Goal: Task Accomplishment & Management: Use online tool/utility

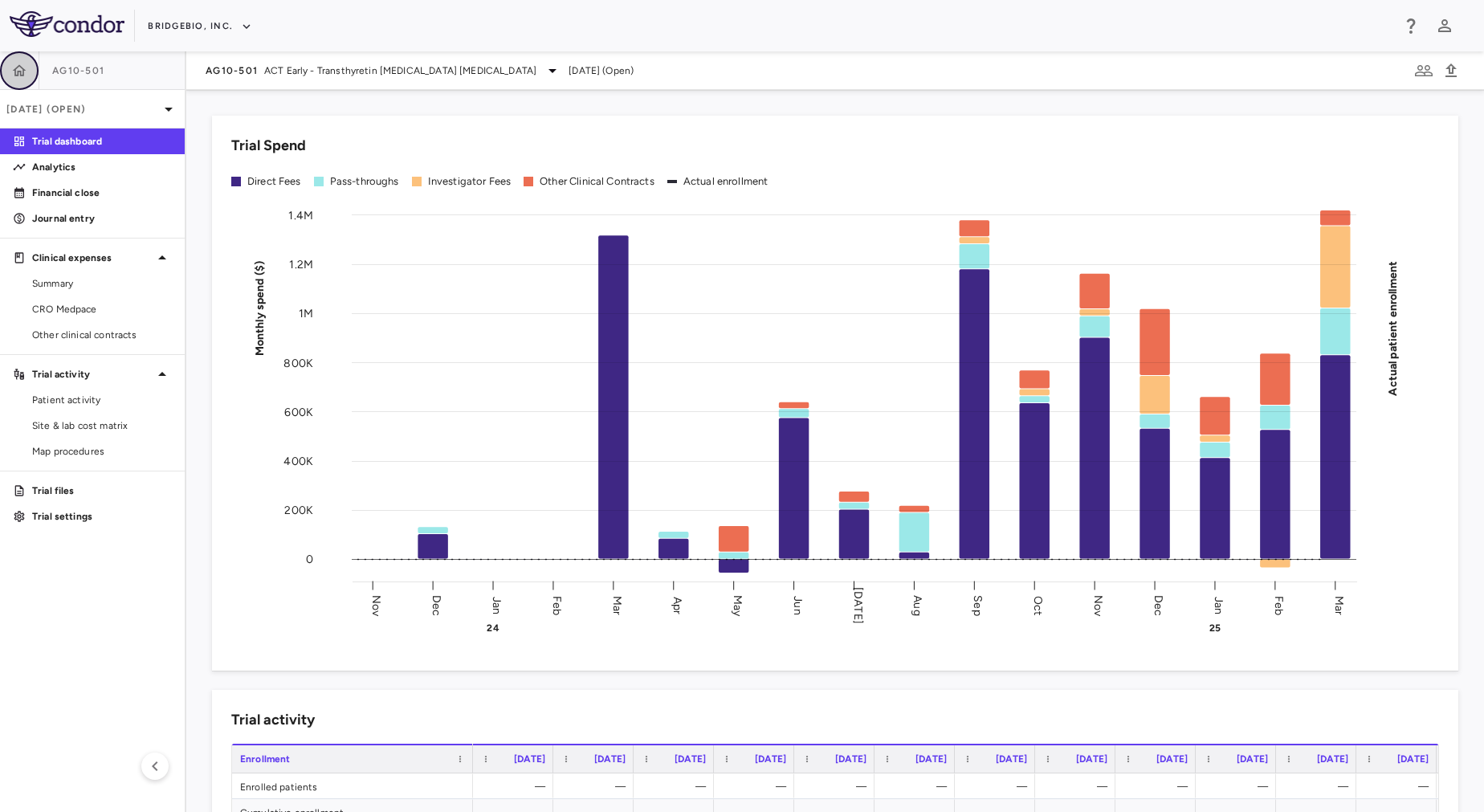
click at [12, 76] on icon "button" at bounding box center [18, 70] width 16 height 16
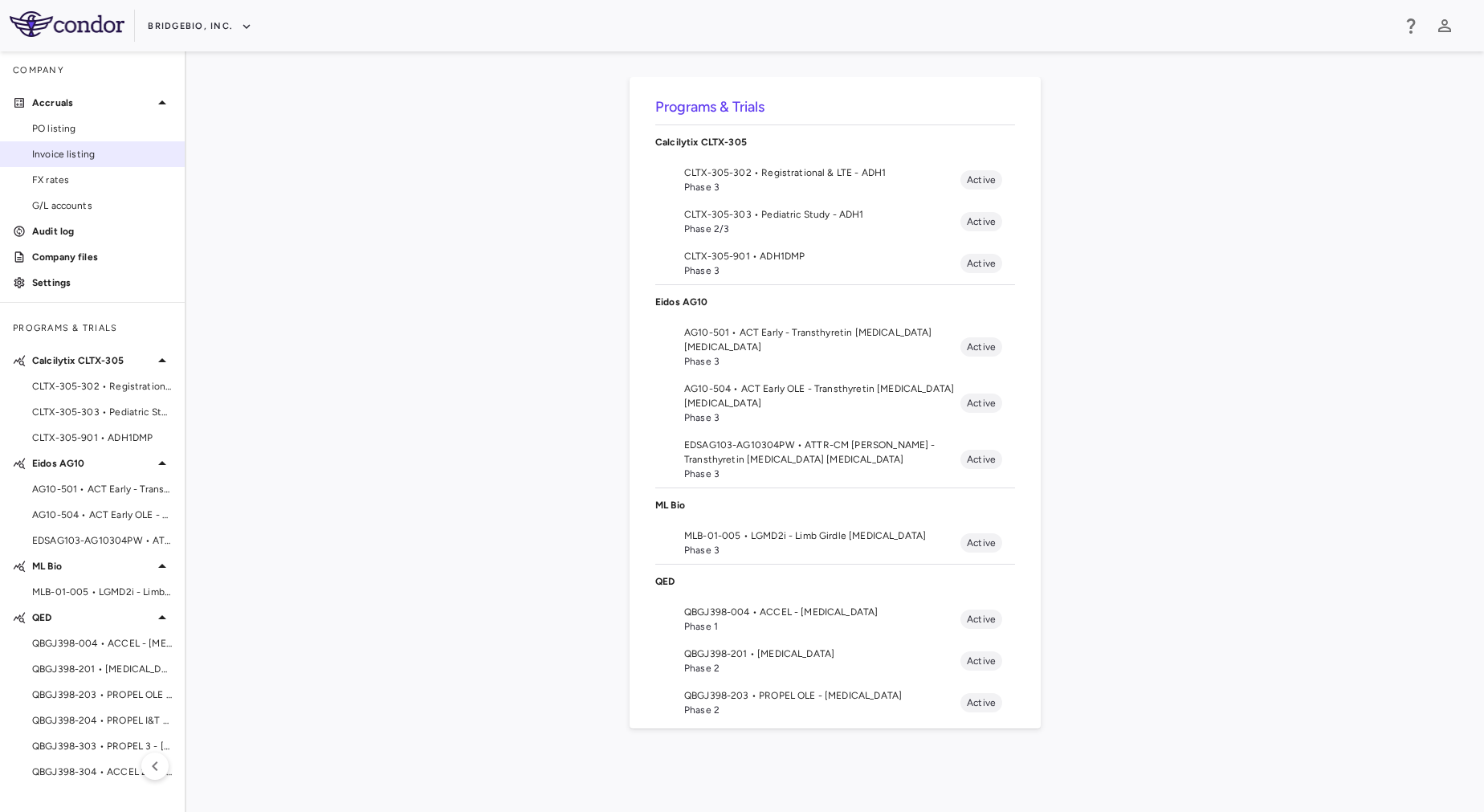
click at [66, 163] on link "Invoice listing" at bounding box center [92, 154] width 185 height 24
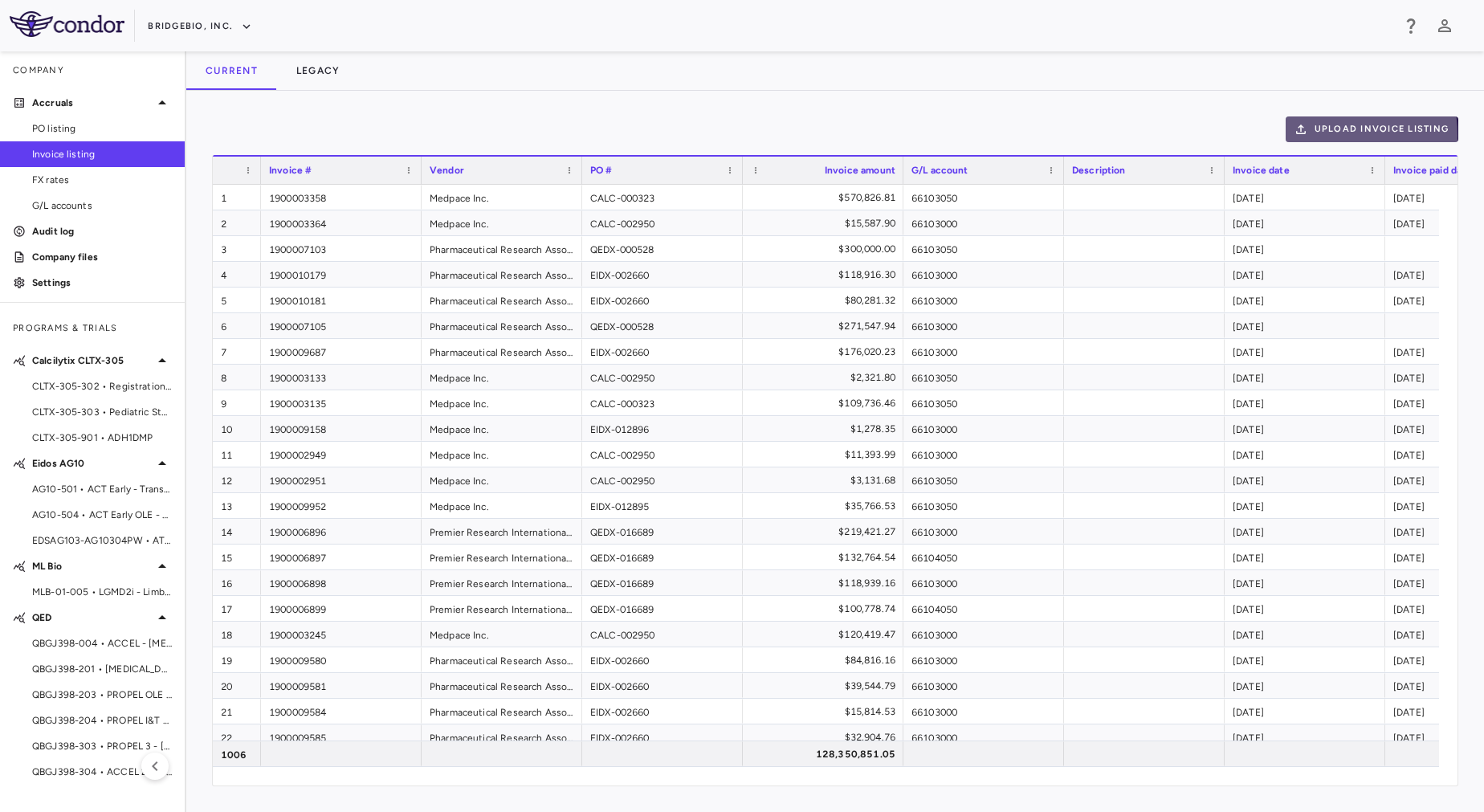
click at [1307, 135] on icon "button" at bounding box center [1301, 130] width 15 height 15
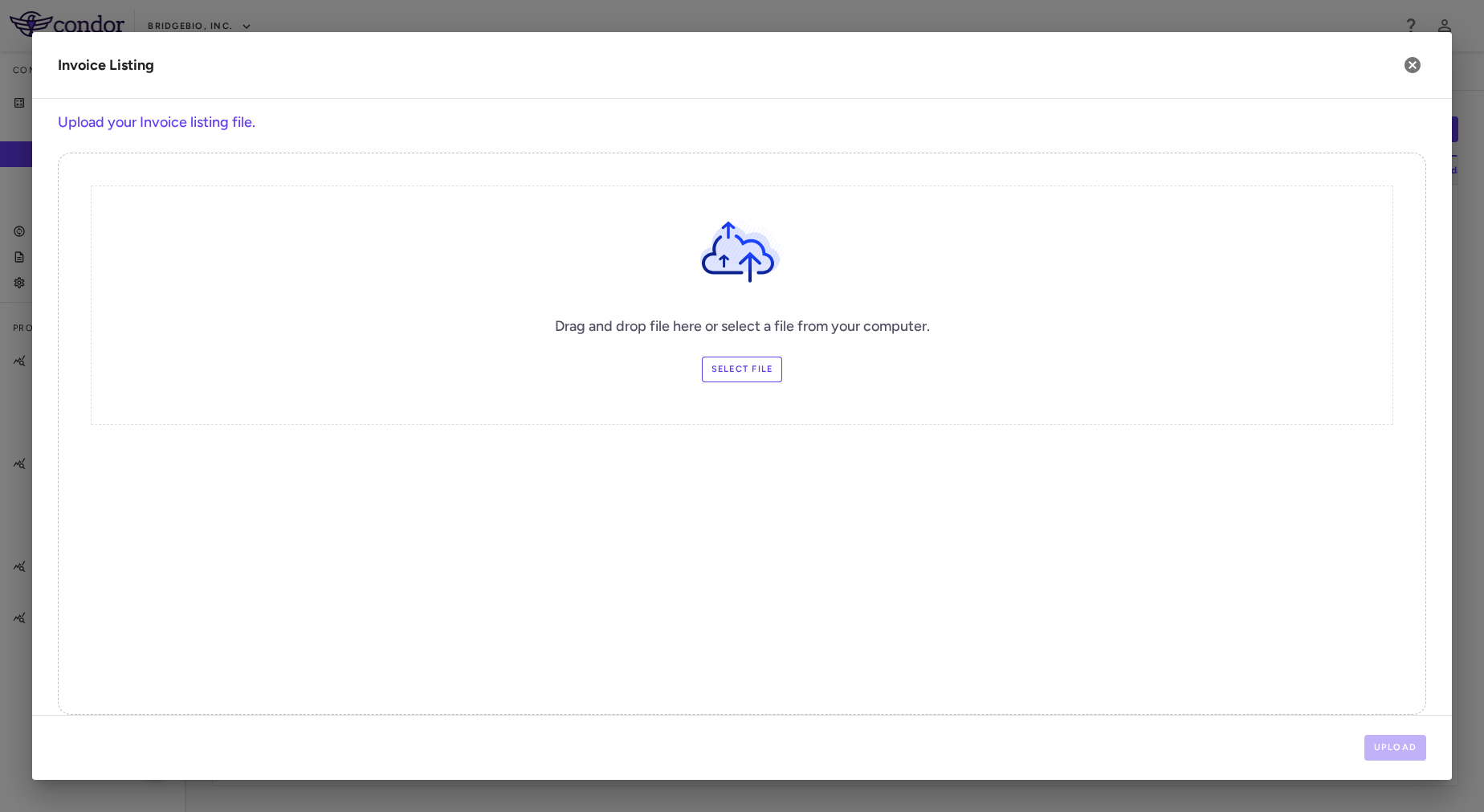
click at [710, 370] on label "Select file" at bounding box center [742, 369] width 81 height 26
click at [0, 0] on input "Select file" at bounding box center [0, 0] width 0 height 0
click at [1413, 744] on button "Upload" at bounding box center [1396, 748] width 62 height 26
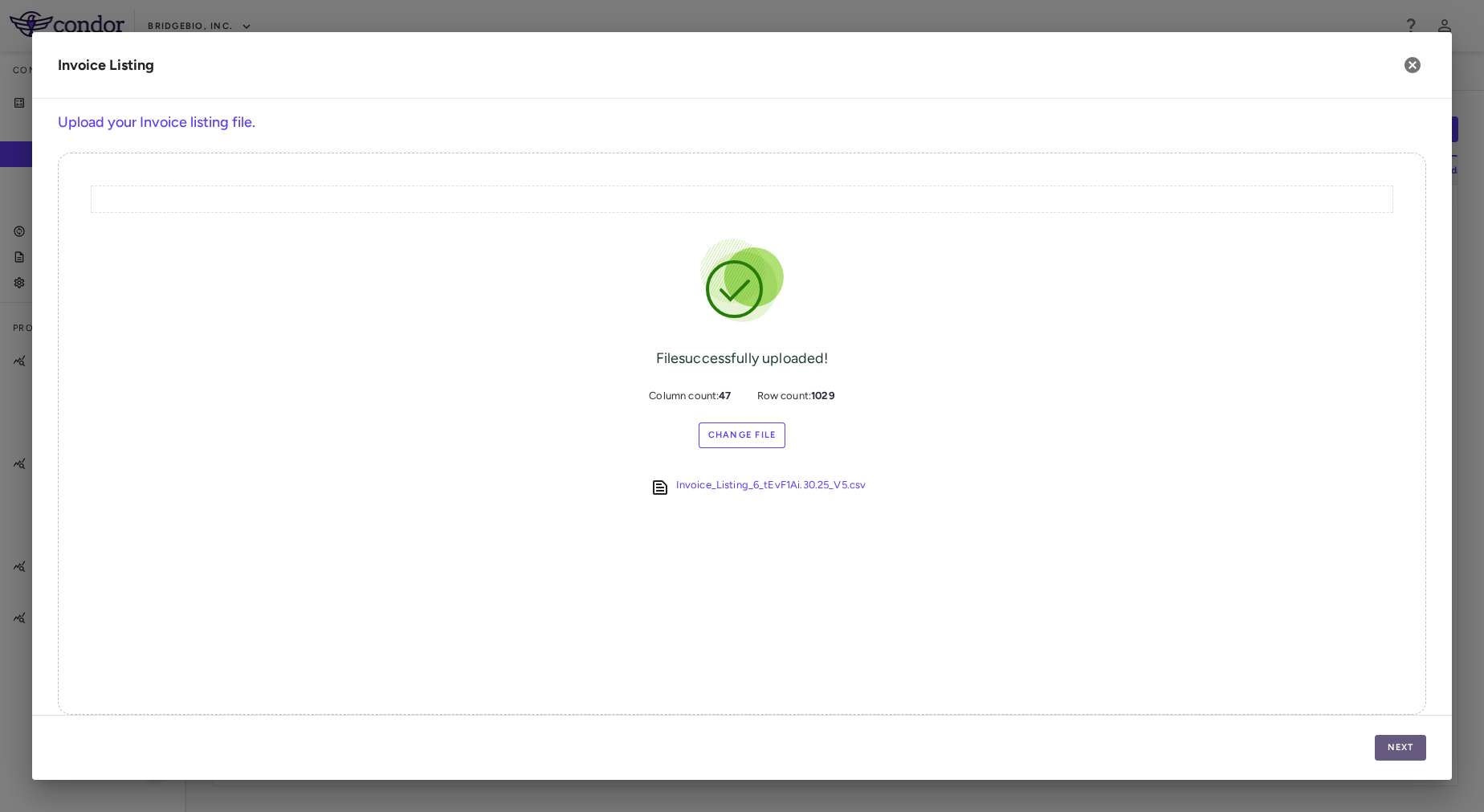
click at [1393, 752] on button "Next" at bounding box center [1400, 748] width 51 height 26
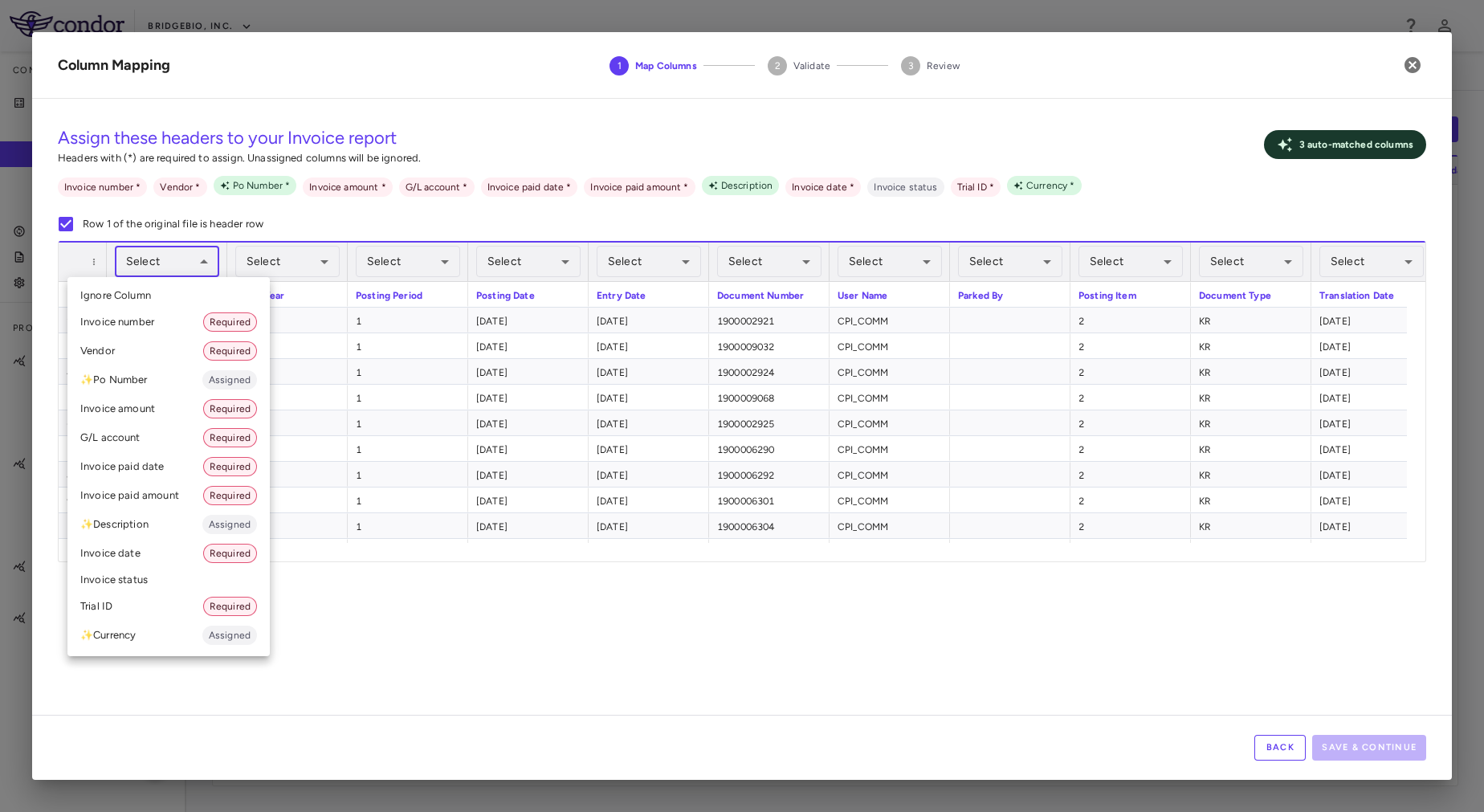
click at [151, 262] on body "Skip to sidebar Skip to main content BridgeBio, Inc. Company Accruals PO listin…" at bounding box center [742, 406] width 1484 height 812
click at [339, 214] on div at bounding box center [742, 406] width 1484 height 812
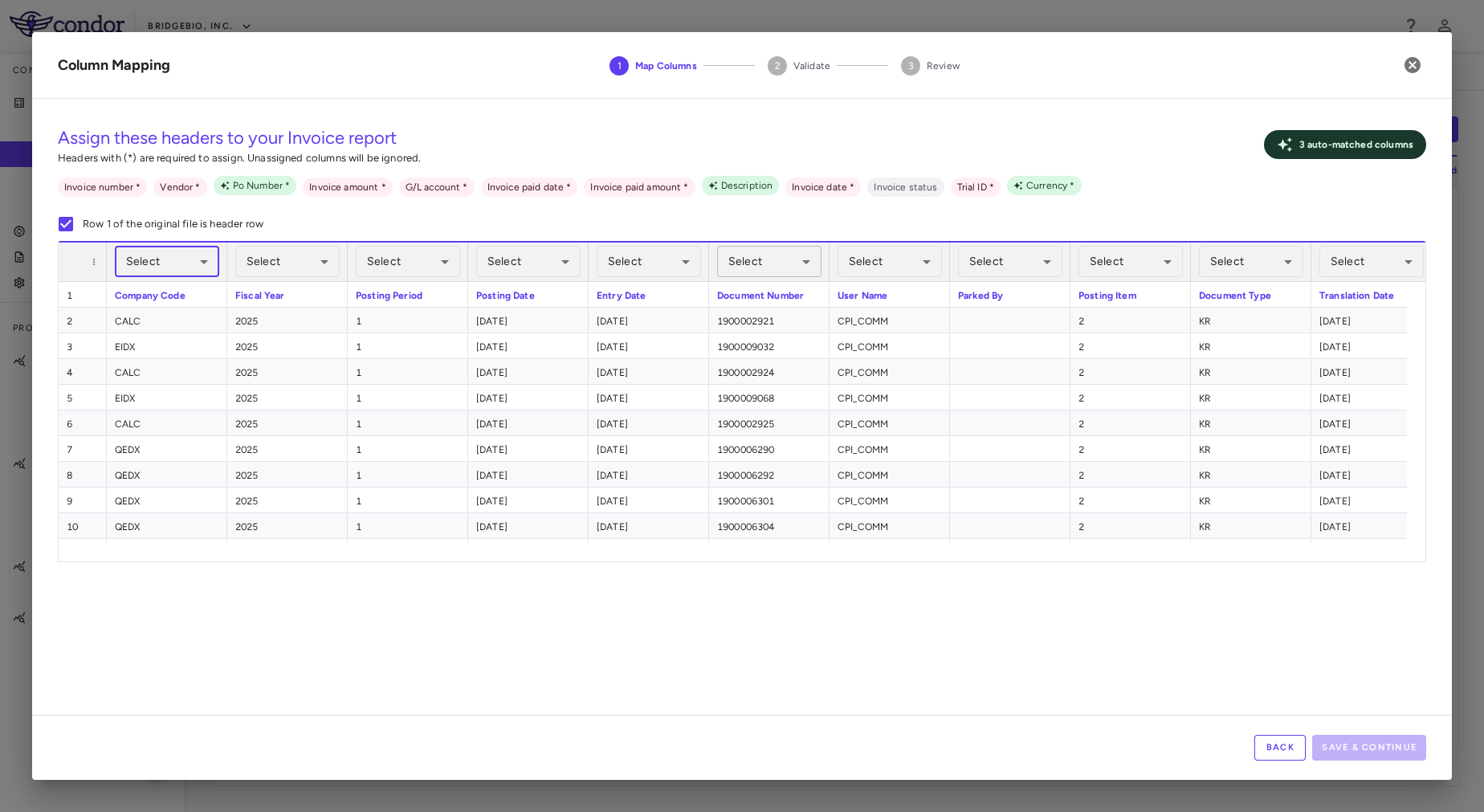
click at [751, 269] on body "Skip to sidebar Skip to main content BridgeBio, Inc. Company Accruals PO listin…" at bounding box center [742, 406] width 1484 height 812
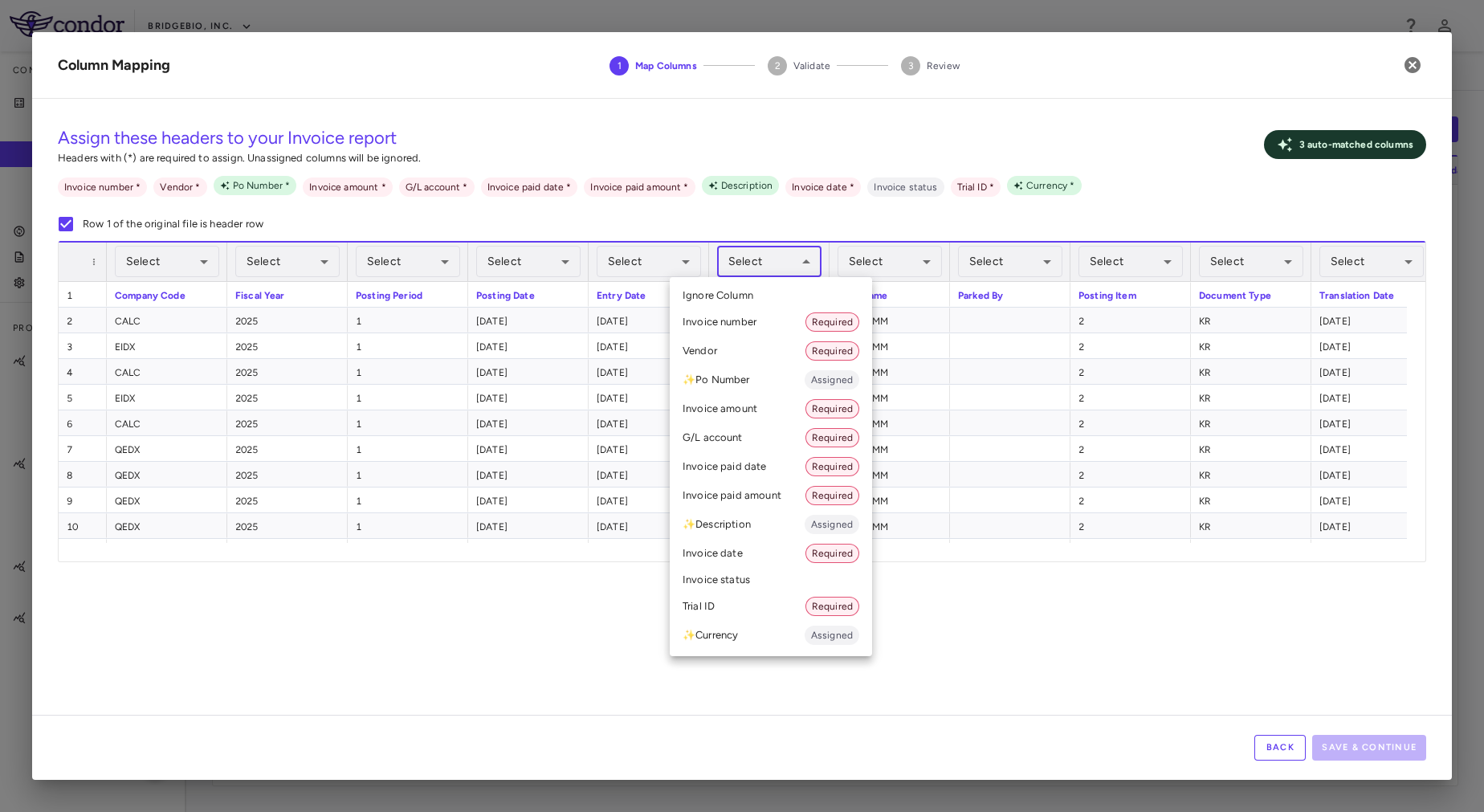
click at [752, 320] on li "Invoice number Required" at bounding box center [771, 321] width 202 height 28
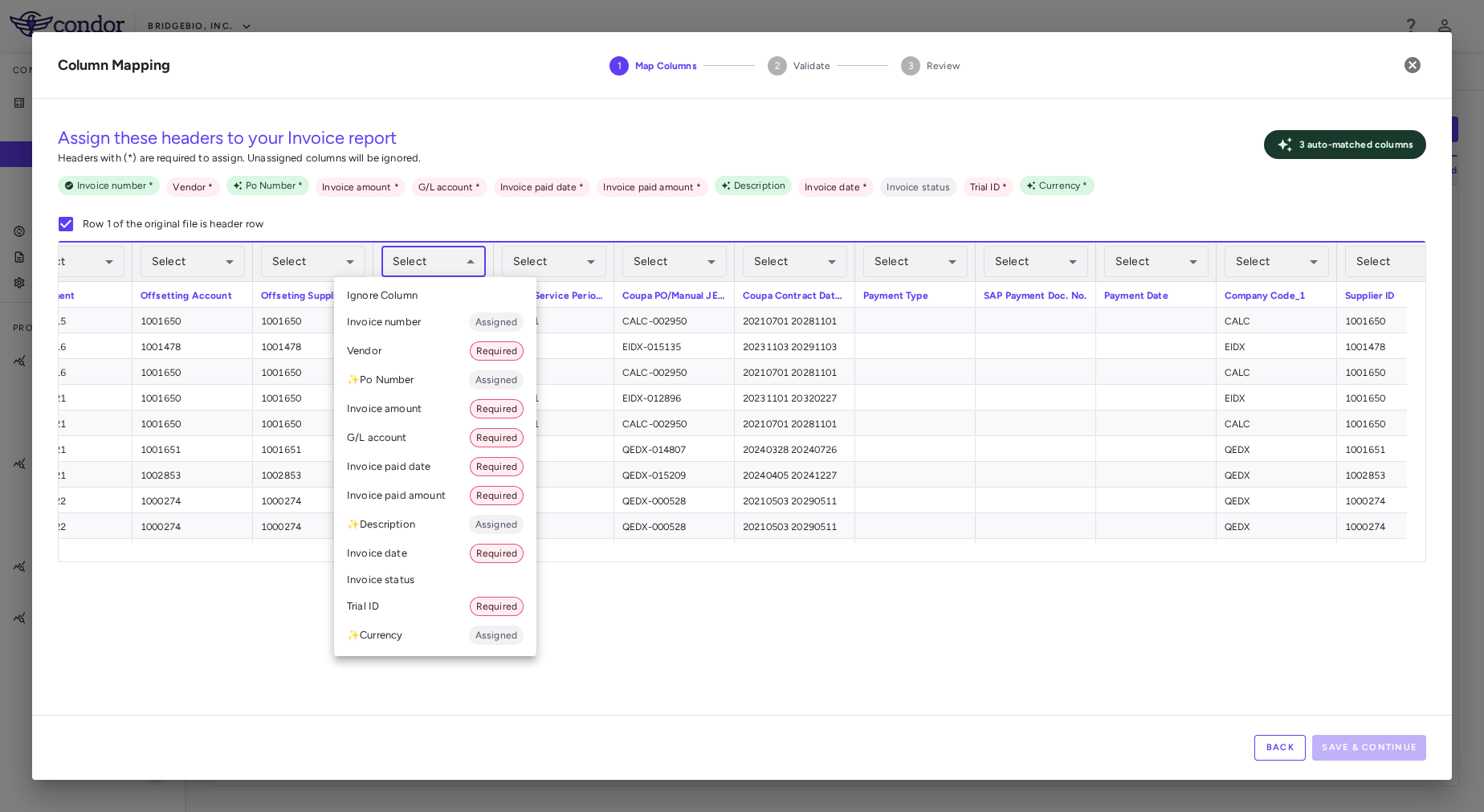
click at [440, 267] on body "Skip to sidebar Skip to main content BridgeBio, Inc. Company Accruals PO listin…" at bounding box center [742, 406] width 1484 height 812
click at [436, 350] on li "Vendor Required" at bounding box center [436, 350] width 202 height 28
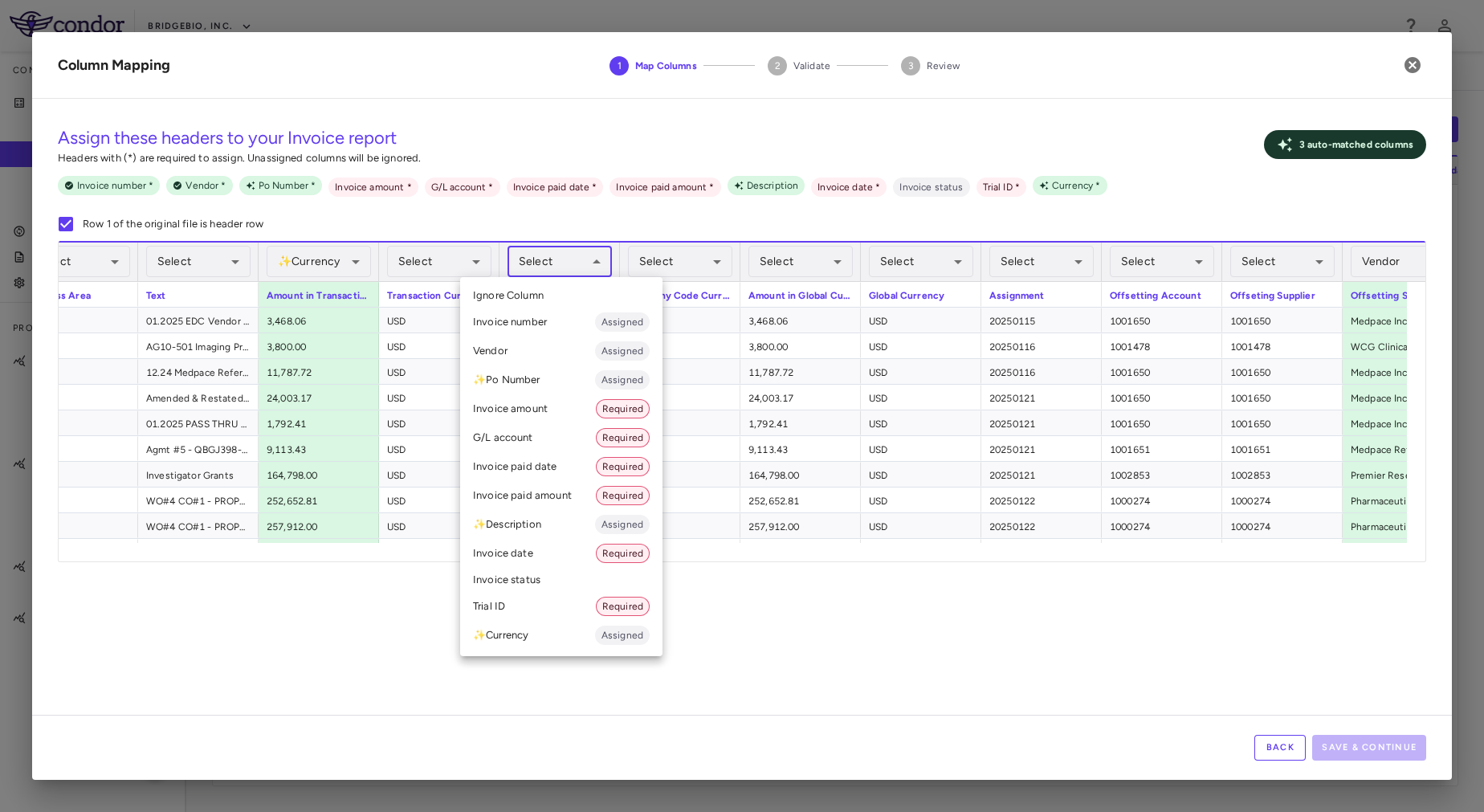
click at [580, 265] on body "Skip to sidebar Skip to main content BridgeBio, Inc. Company Accruals PO listin…" at bounding box center [742, 406] width 1484 height 812
click at [571, 223] on div at bounding box center [742, 406] width 1484 height 812
click at [570, 264] on body "Skip to sidebar Skip to main content BridgeBio, Inc. Company Accruals PO listin…" at bounding box center [742, 406] width 1484 height 812
click at [561, 405] on li "Invoice amount Required" at bounding box center [561, 408] width 202 height 28
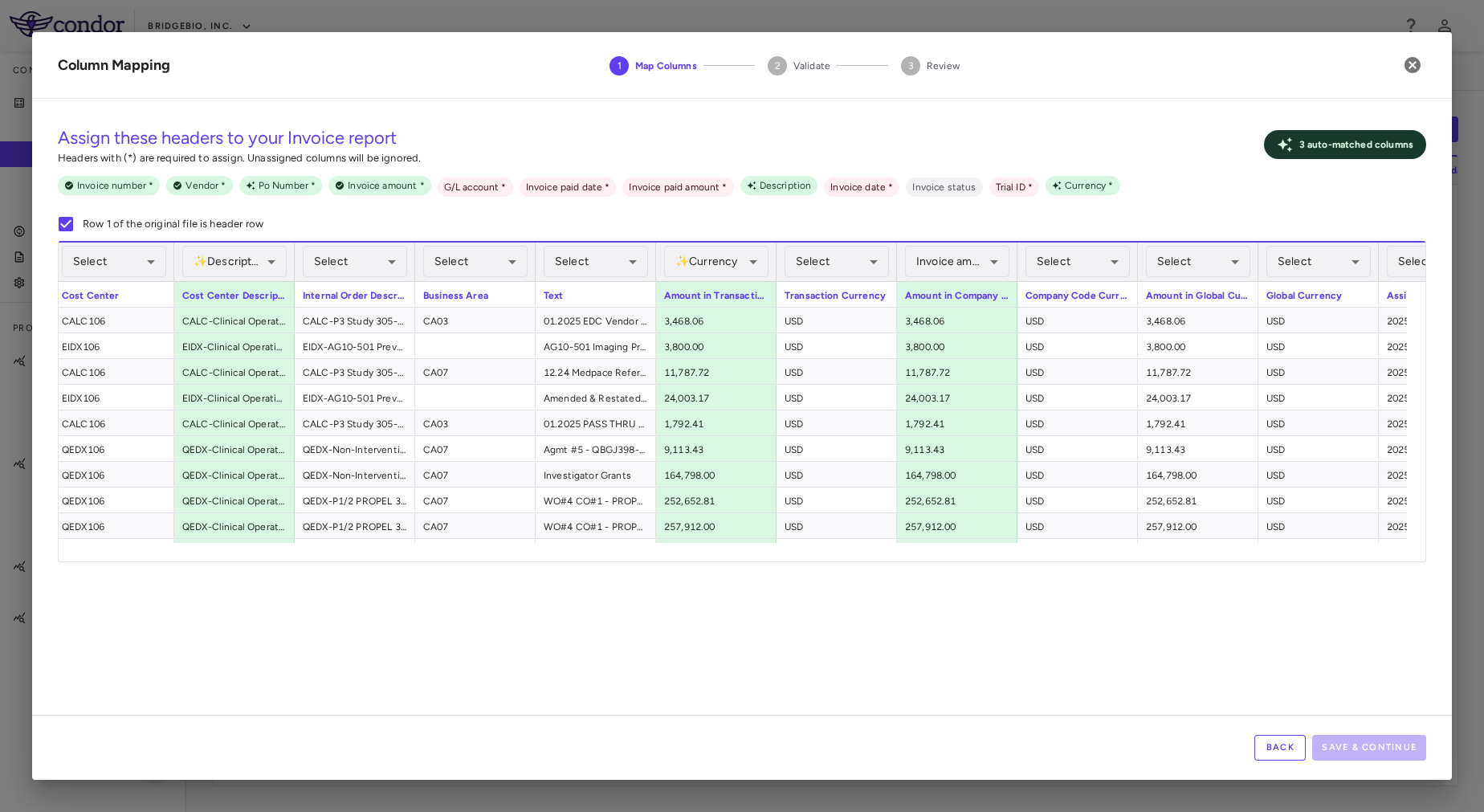
scroll to position [0, 2069]
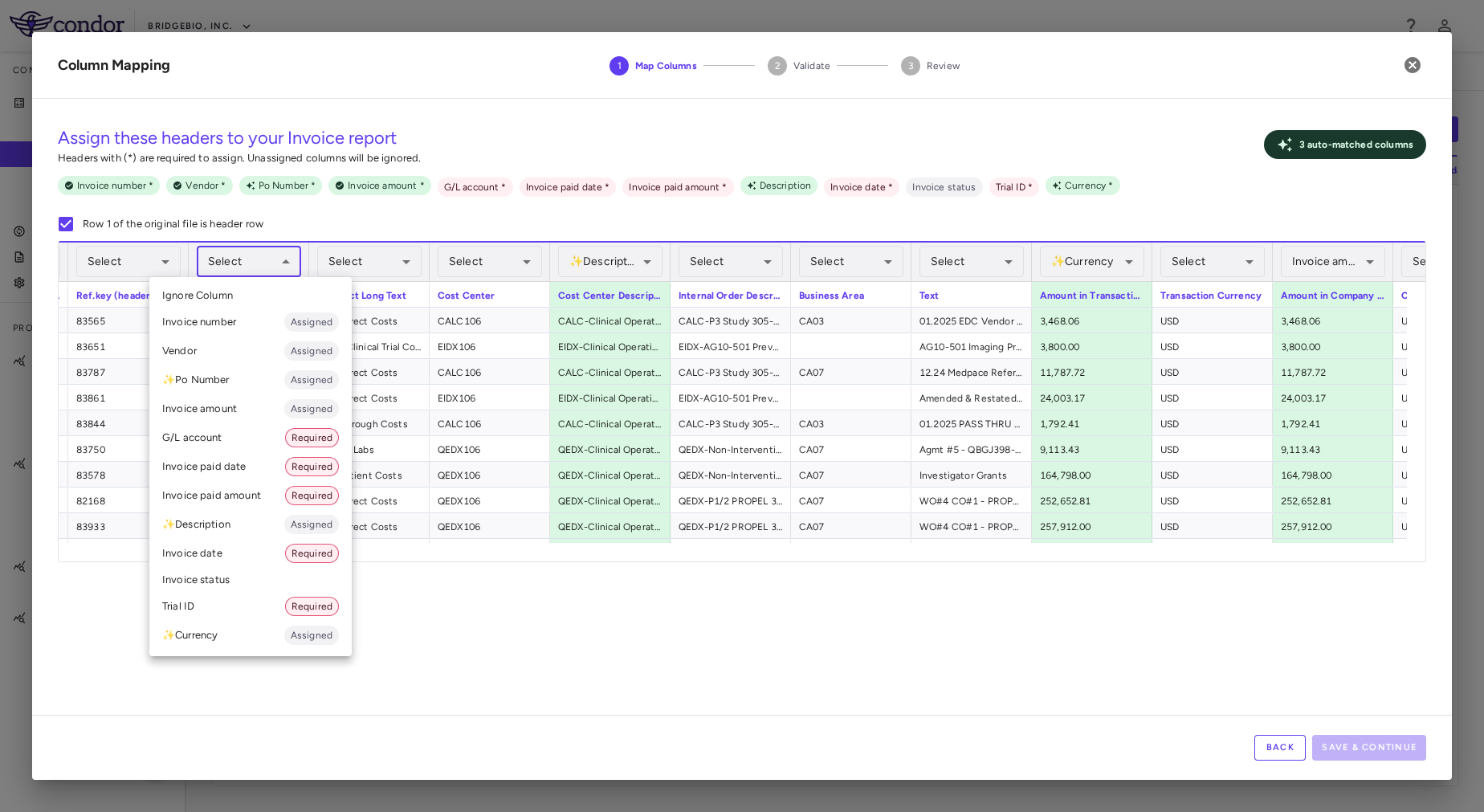
click at [245, 265] on body "Skip to sidebar Skip to main content BridgeBio, Inc. Company Accruals PO listin…" at bounding box center [742, 406] width 1484 height 812
click at [236, 445] on li "G/L account Required" at bounding box center [251, 437] width 202 height 28
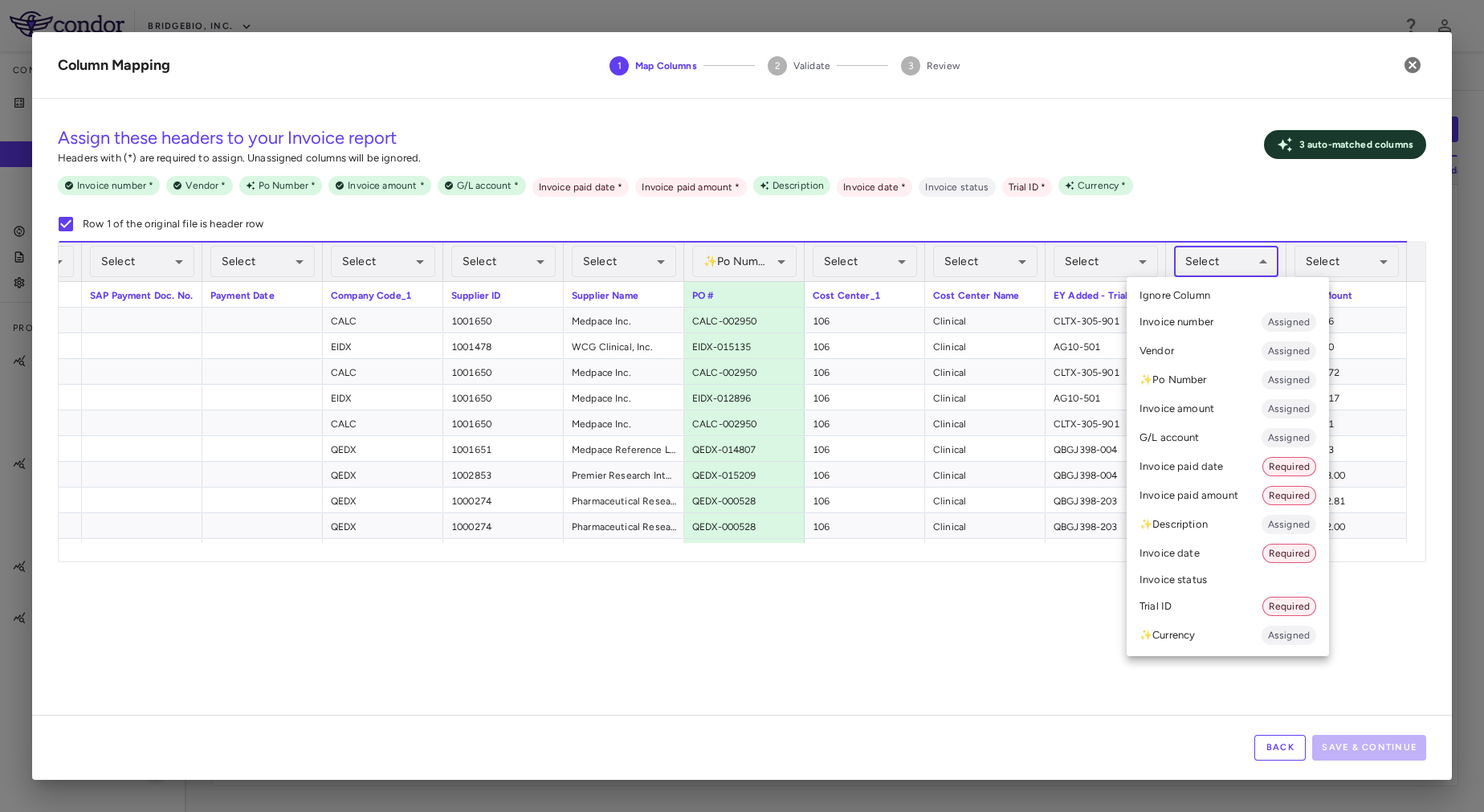
click at [1221, 265] on body "Skip to sidebar Skip to main content BridgeBio, Inc. Company Accruals PO listin…" at bounding box center [742, 406] width 1484 height 812
click at [1213, 470] on li "Invoice paid date Required" at bounding box center [1228, 466] width 202 height 28
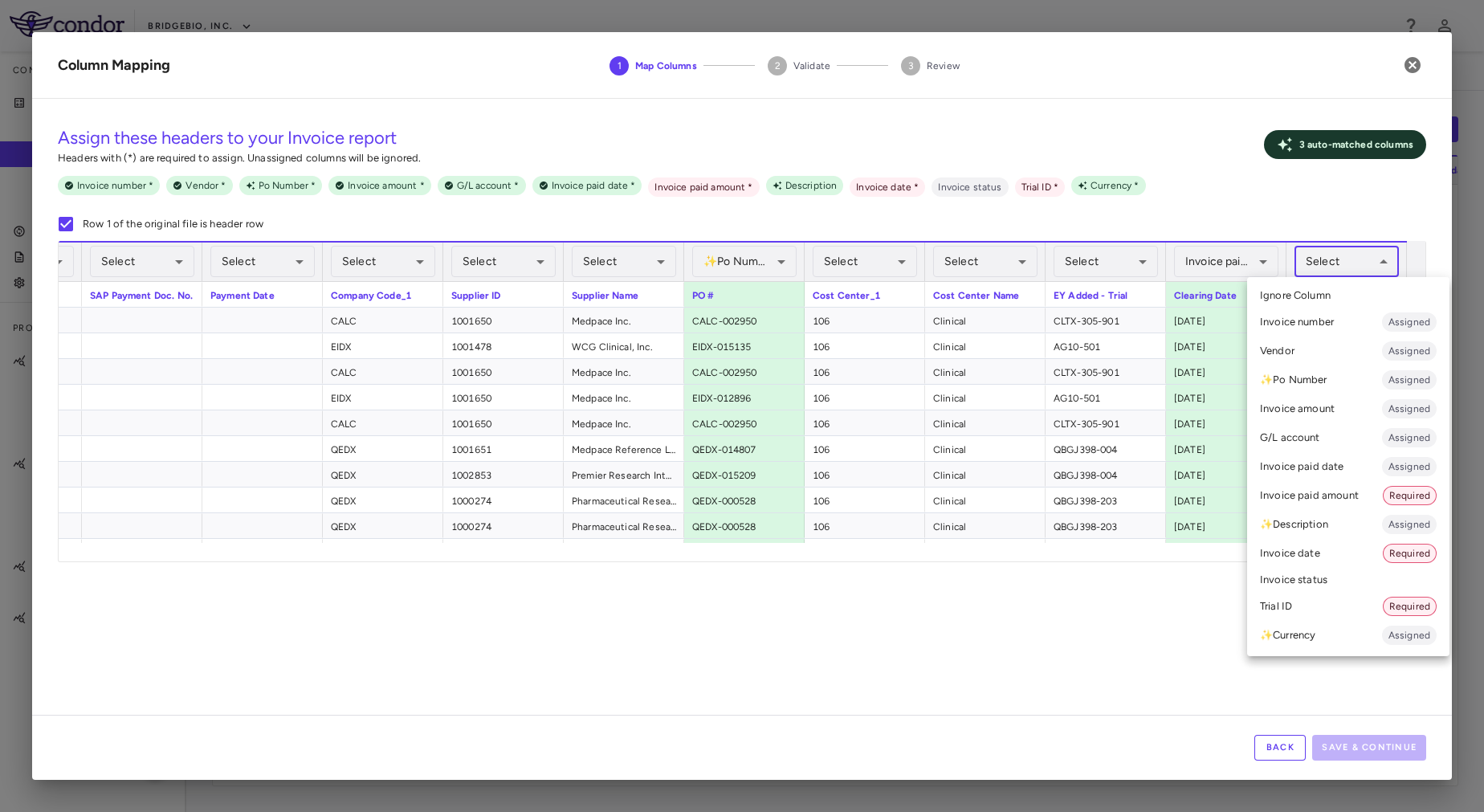
click at [1336, 265] on body "Skip to sidebar Skip to main content BridgeBio, Inc. Company Accruals PO listin…" at bounding box center [742, 406] width 1484 height 812
click at [1301, 501] on li "Invoice paid amount Required" at bounding box center [1348, 495] width 202 height 28
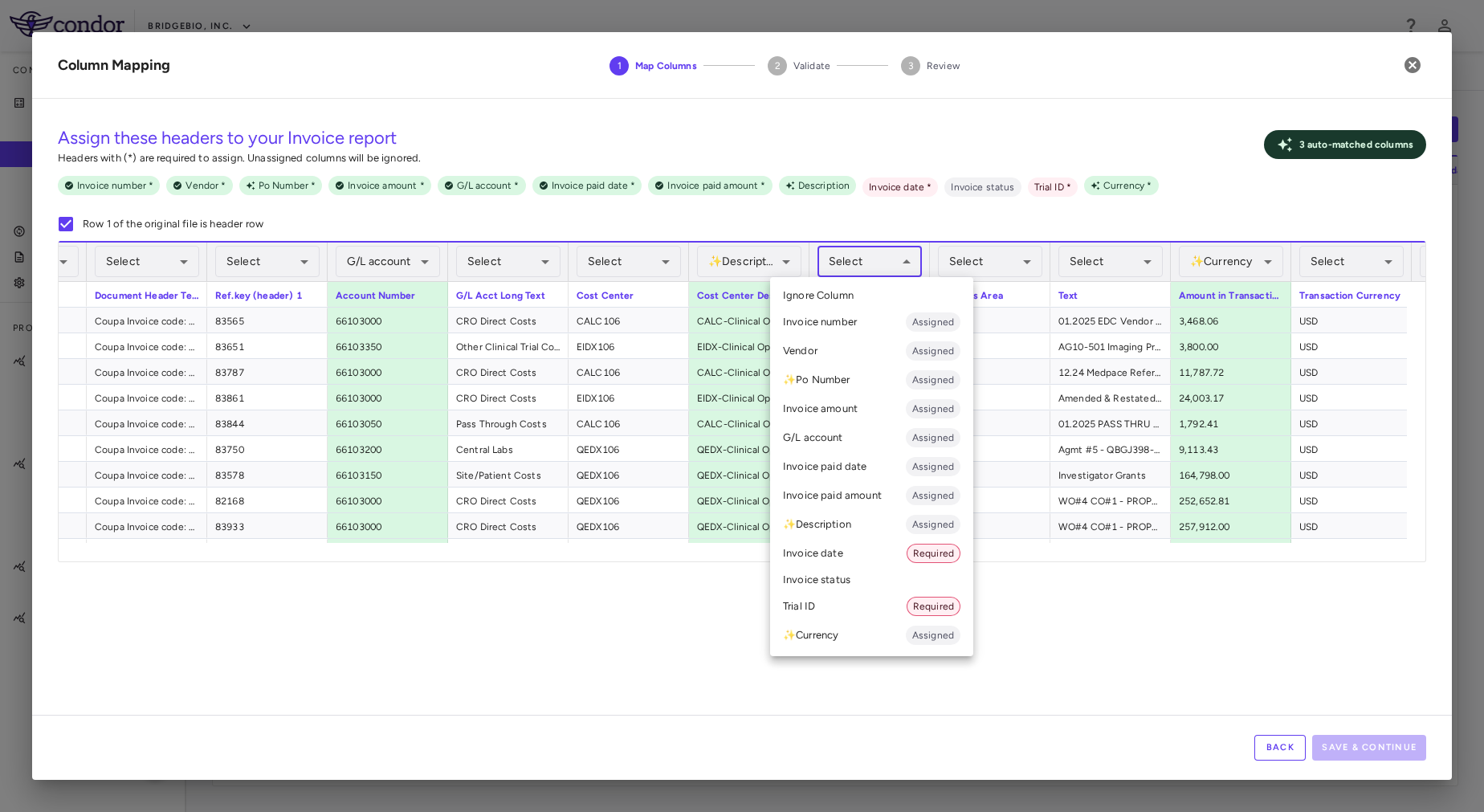
click at [865, 253] on body "Skip to sidebar Skip to main content BridgeBio, Inc. Company Accruals PO listin…" at bounding box center [742, 406] width 1484 height 812
click at [856, 526] on li "✨ Description Assigned" at bounding box center [871, 524] width 203 height 28
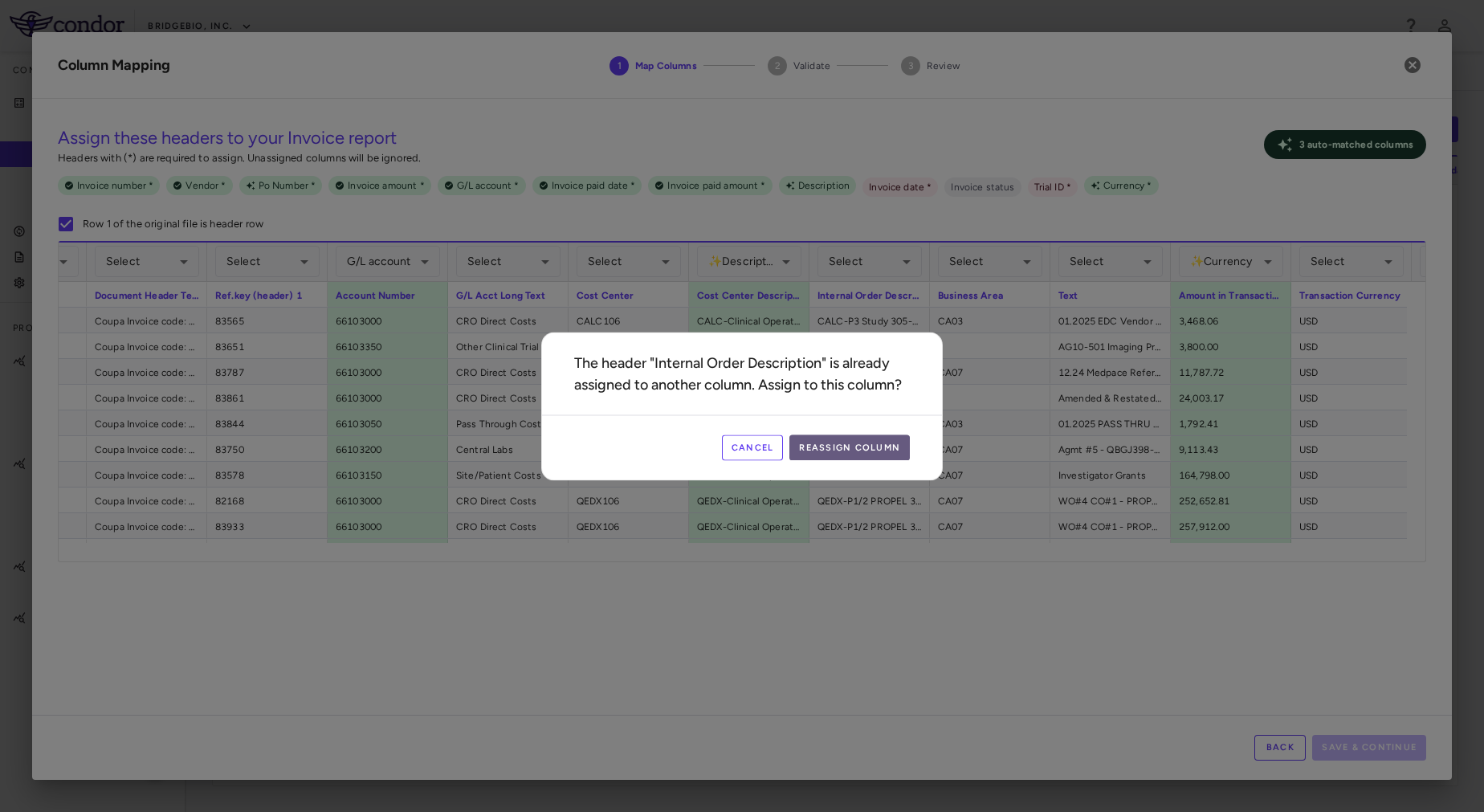
click at [842, 449] on button "Reassign Column" at bounding box center [849, 447] width 120 height 26
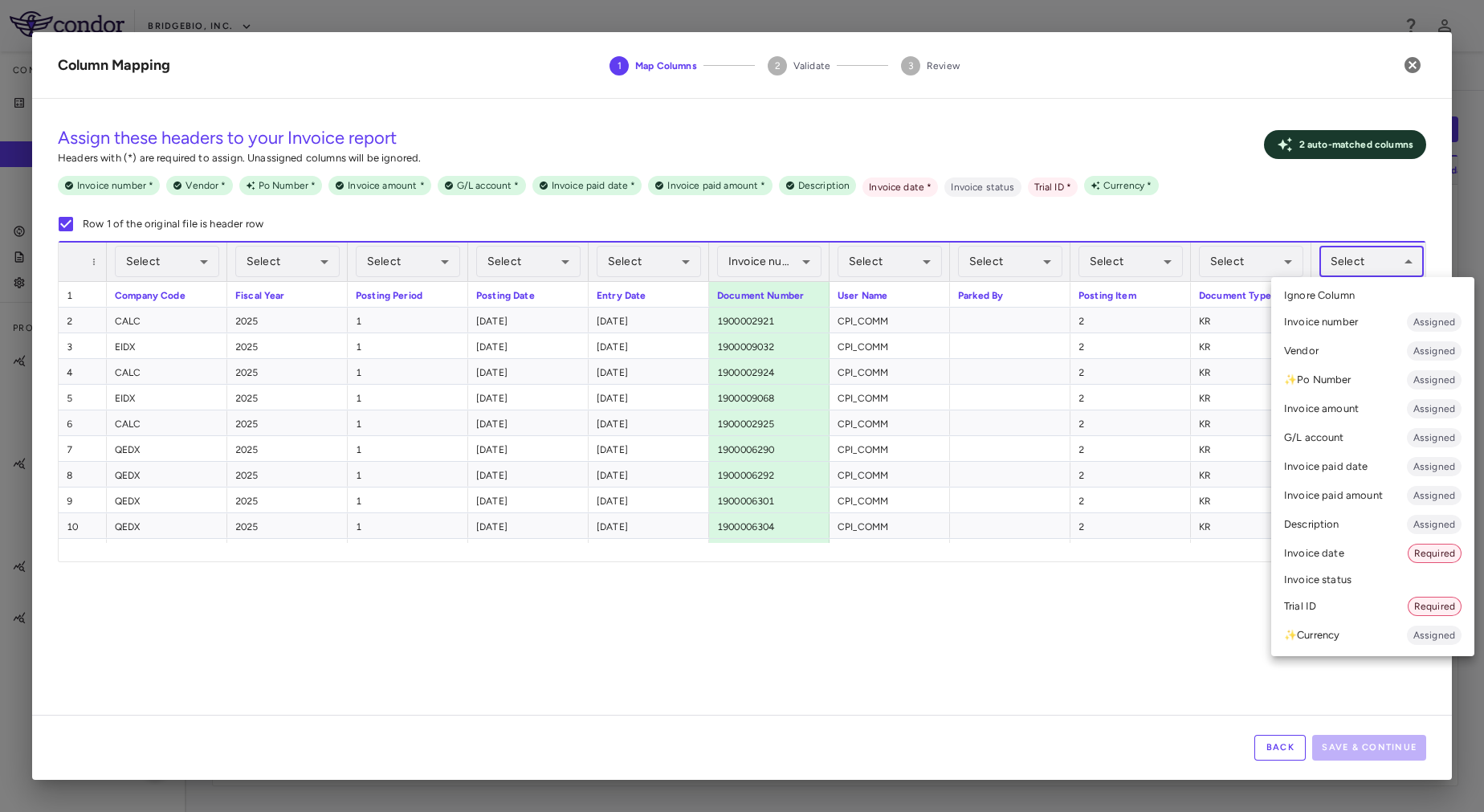
click at [1376, 261] on body "Skip to sidebar Skip to main content BridgeBio, Inc. Company Accruals PO listin…" at bounding box center [742, 406] width 1484 height 812
click at [1140, 596] on div at bounding box center [742, 406] width 1484 height 812
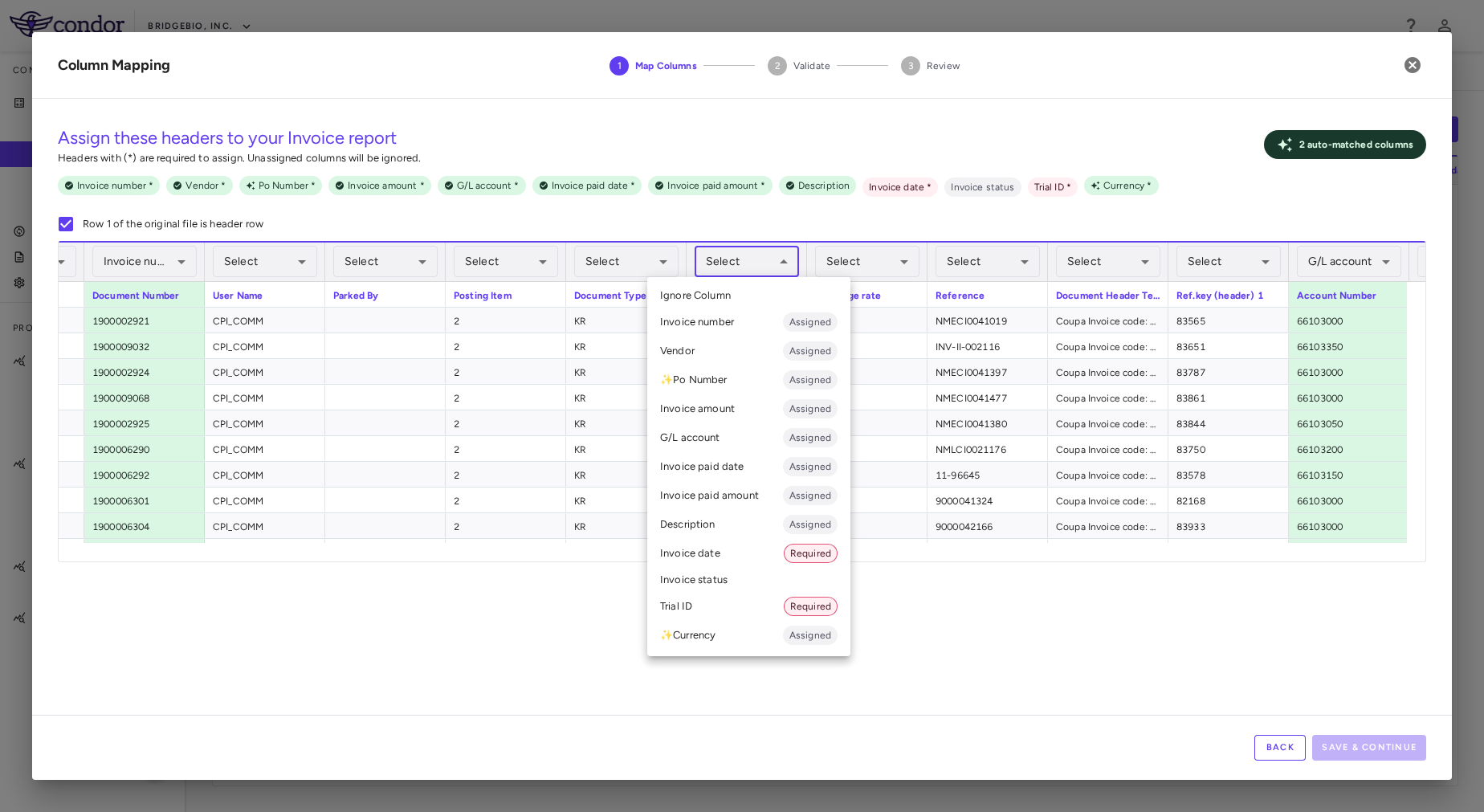
click at [758, 259] on body "Skip to sidebar Skip to main content BridgeBio, Inc. Company Accruals PO listin…" at bounding box center [742, 406] width 1484 height 812
drag, startPoint x: 731, startPoint y: 555, endPoint x: 519, endPoint y: 629, distance: 224.5
click at [519, 629] on div "Select Ignore Column Invoice number Assigned Vendor Assigned ✨ Po Number Assign…" at bounding box center [742, 406] width 1484 height 812
click at [525, 623] on div at bounding box center [742, 406] width 1484 height 812
click at [773, 251] on body "Skip to sidebar Skip to main content BridgeBio, Inc. Company Accruals PO listin…" at bounding box center [742, 406] width 1484 height 812
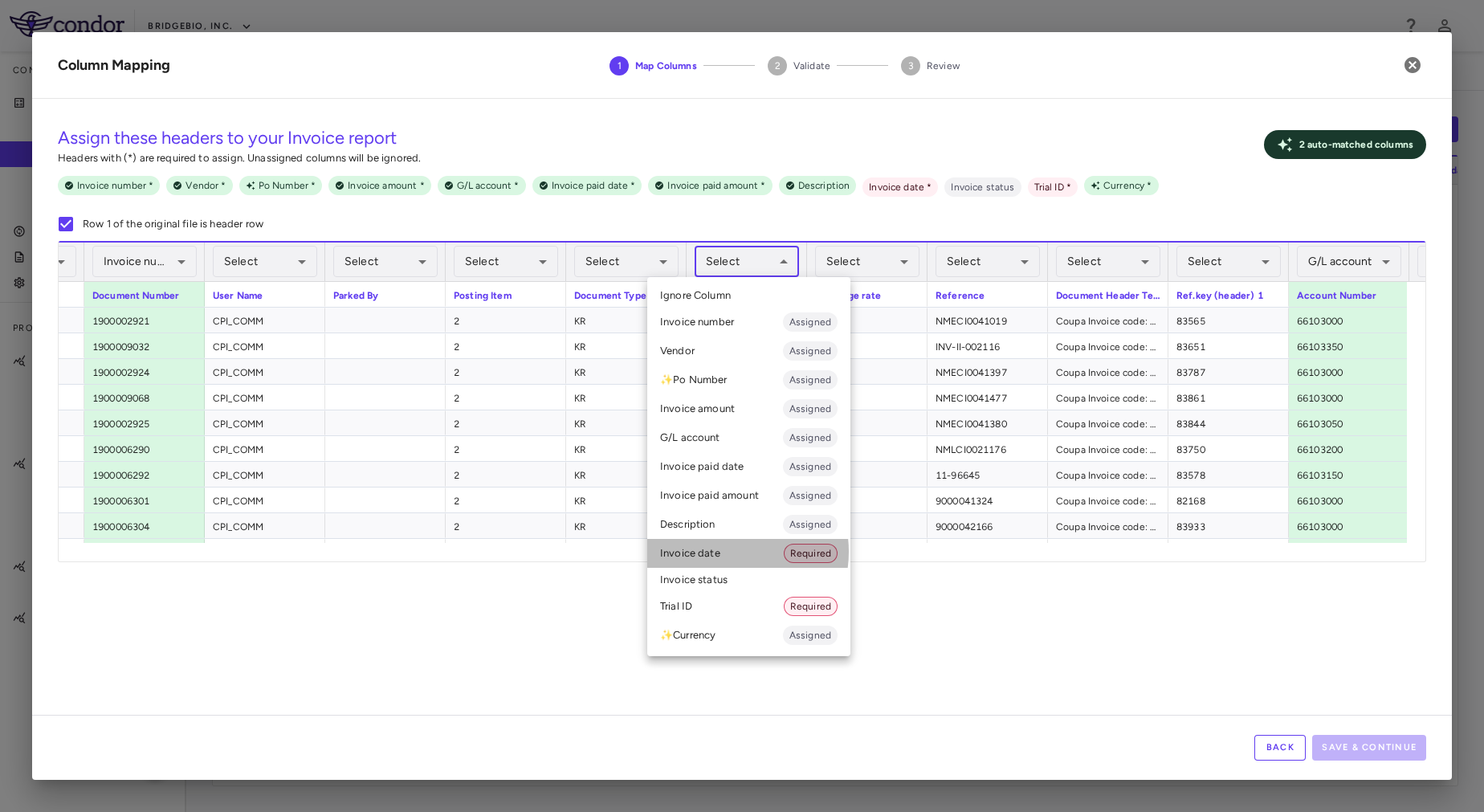
click at [726, 551] on li "Invoice date Required" at bounding box center [749, 553] width 203 height 28
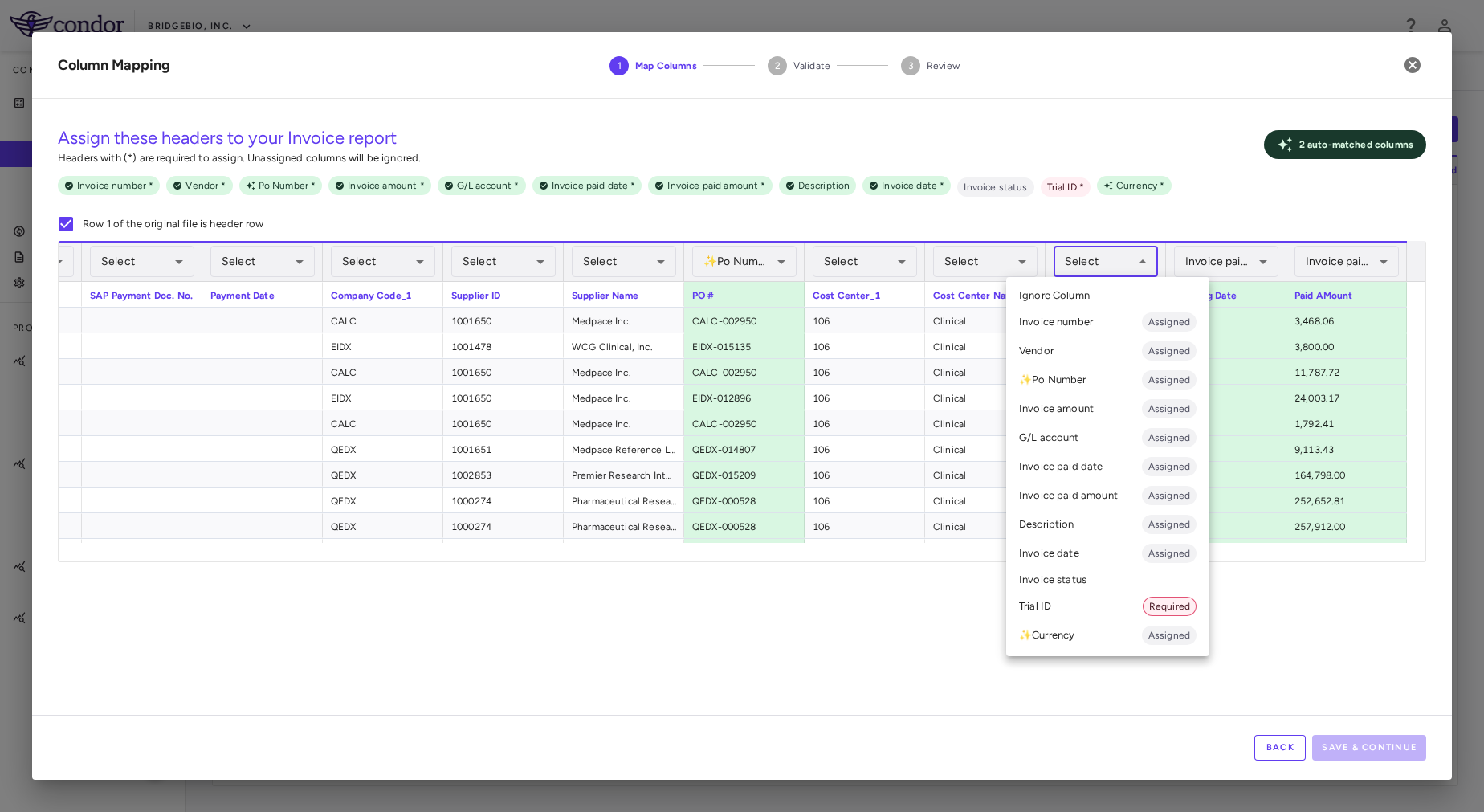
click at [1107, 268] on body "Skip to sidebar Skip to main content BridgeBio, Inc. Company Accruals PO listin…" at bounding box center [742, 406] width 1484 height 812
click at [1038, 610] on li "Trial ID Required" at bounding box center [1107, 605] width 203 height 28
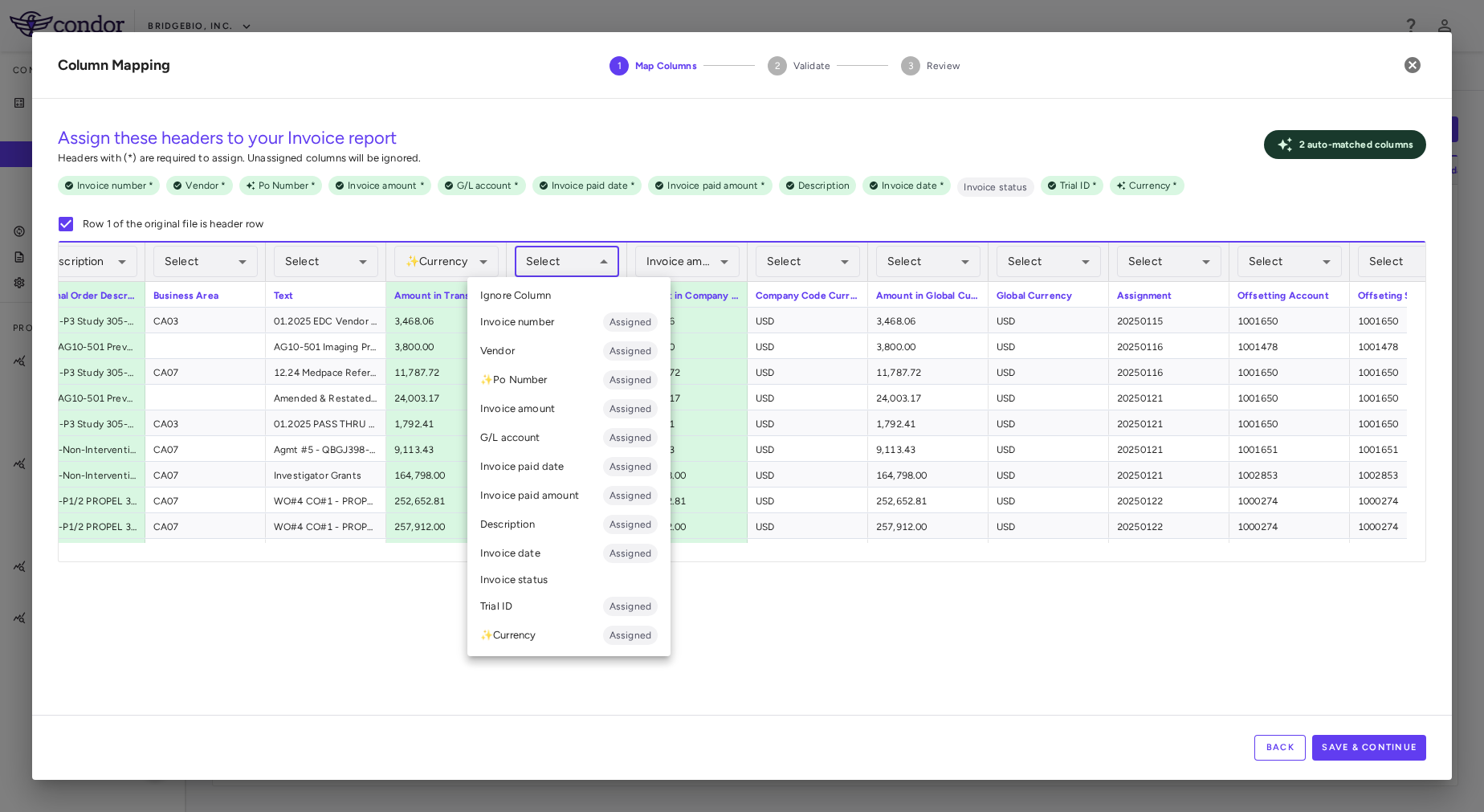
click at [579, 266] on body "Skip to sidebar Skip to main content BridgeBio, Inc. Company Accruals PO listin…" at bounding box center [742, 406] width 1484 height 812
click at [564, 217] on div at bounding box center [742, 406] width 1484 height 812
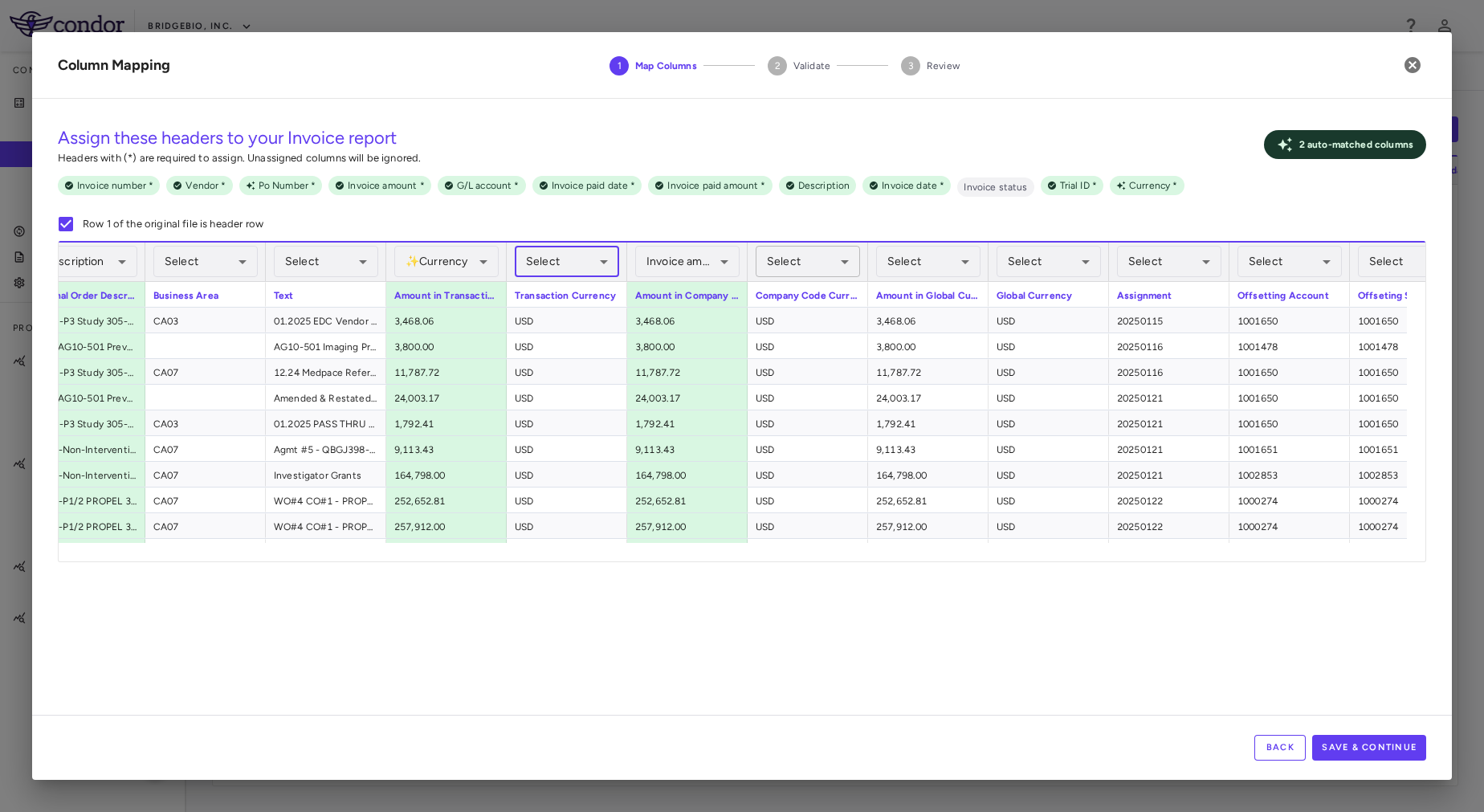
click at [814, 260] on body "Skip to sidebar Skip to main content BridgeBio, Inc. Company Accruals PO listin…" at bounding box center [742, 406] width 1484 height 812
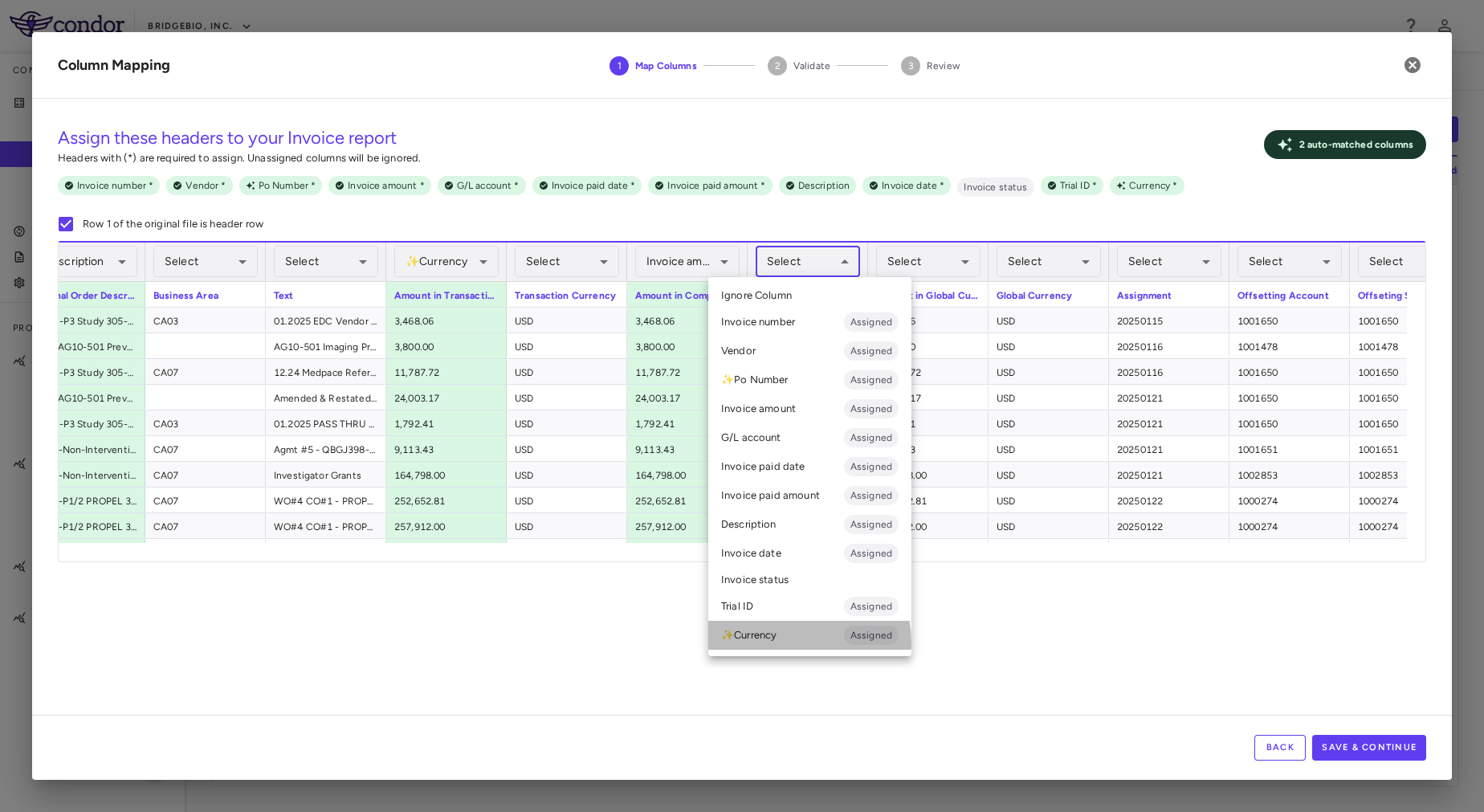
click at [794, 641] on li "✨ Currency Assigned" at bounding box center [810, 635] width 203 height 28
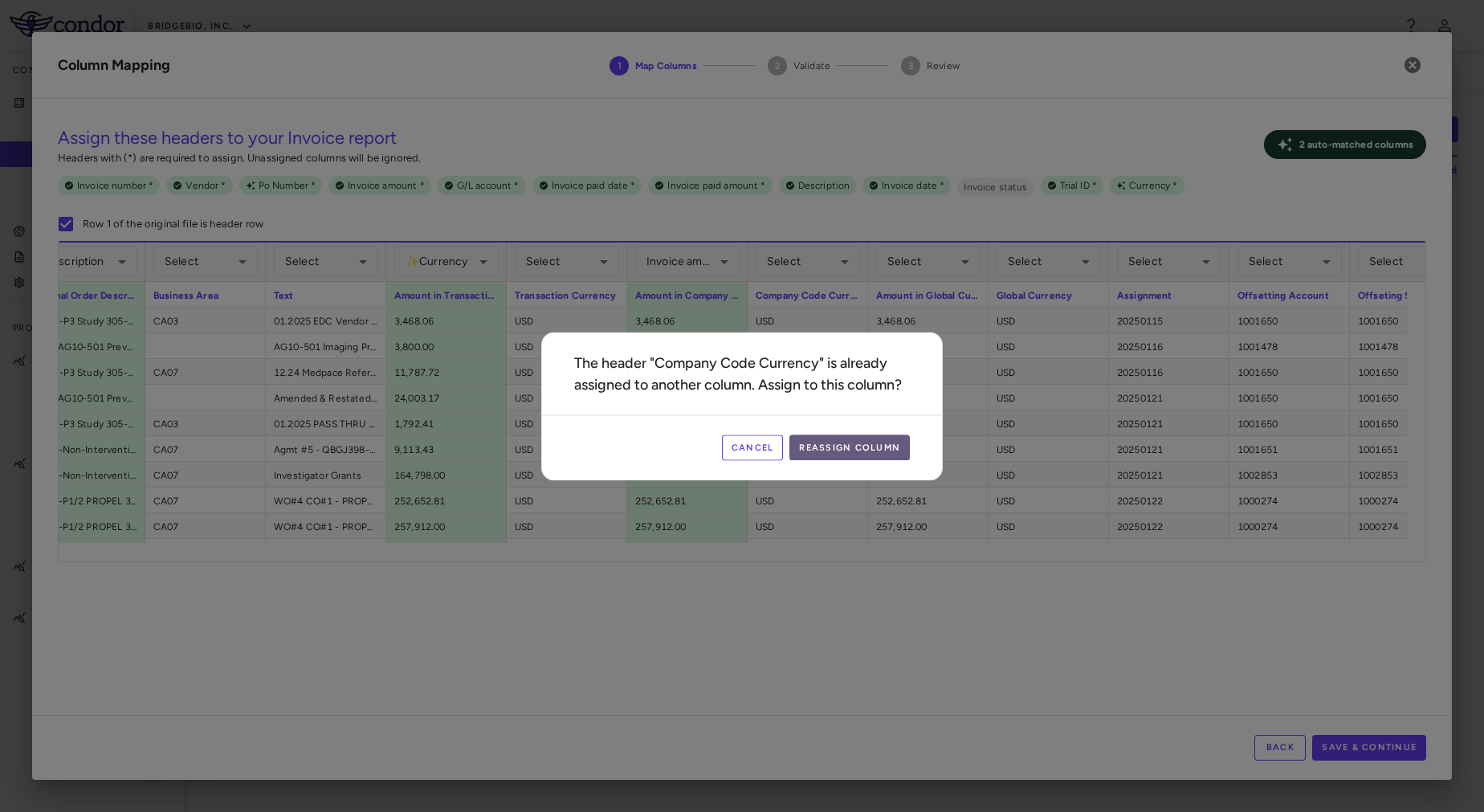
click at [893, 444] on button "Reassign Column" at bounding box center [849, 447] width 120 height 26
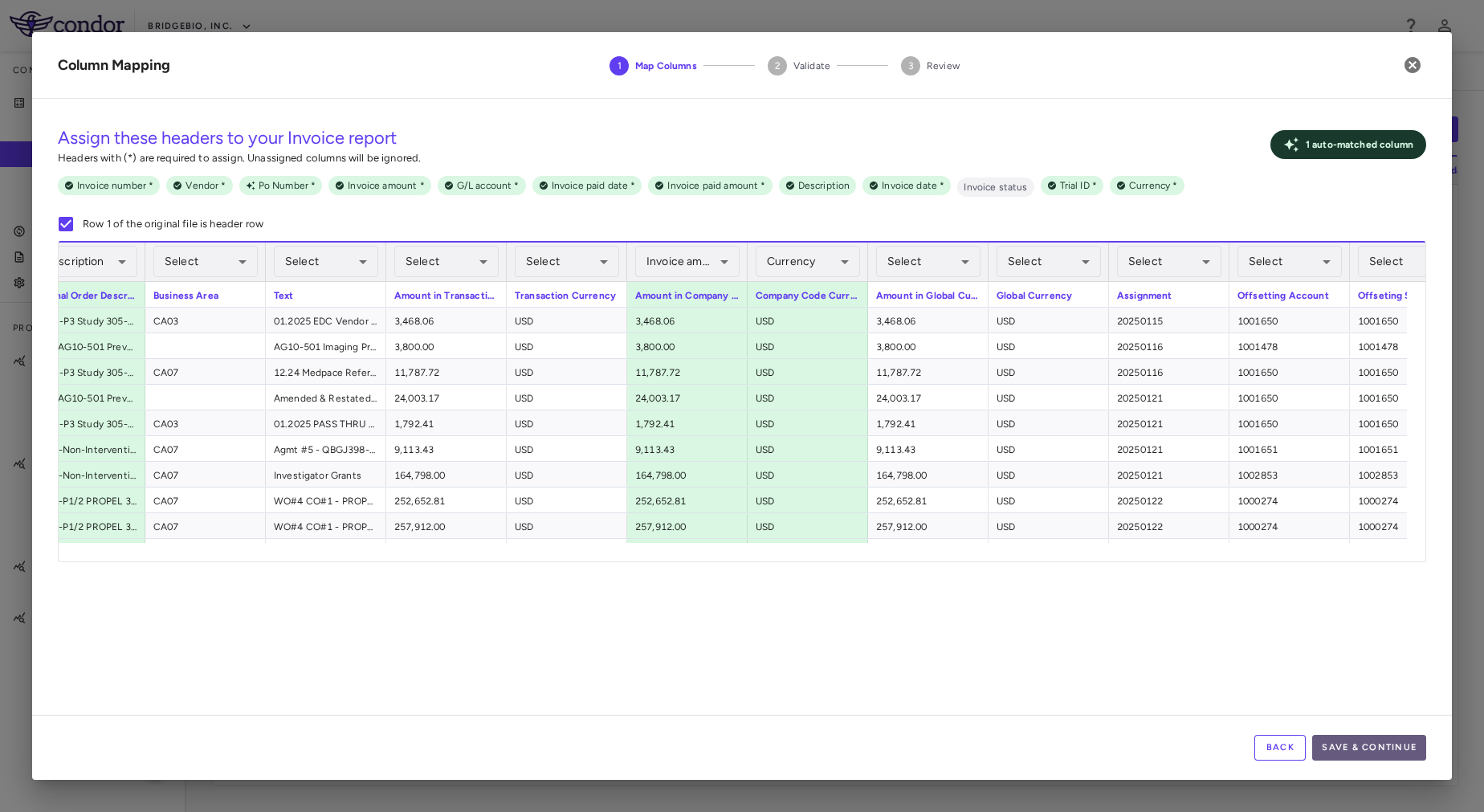
click at [1376, 756] on button "Save & Continue" at bounding box center [1369, 748] width 114 height 26
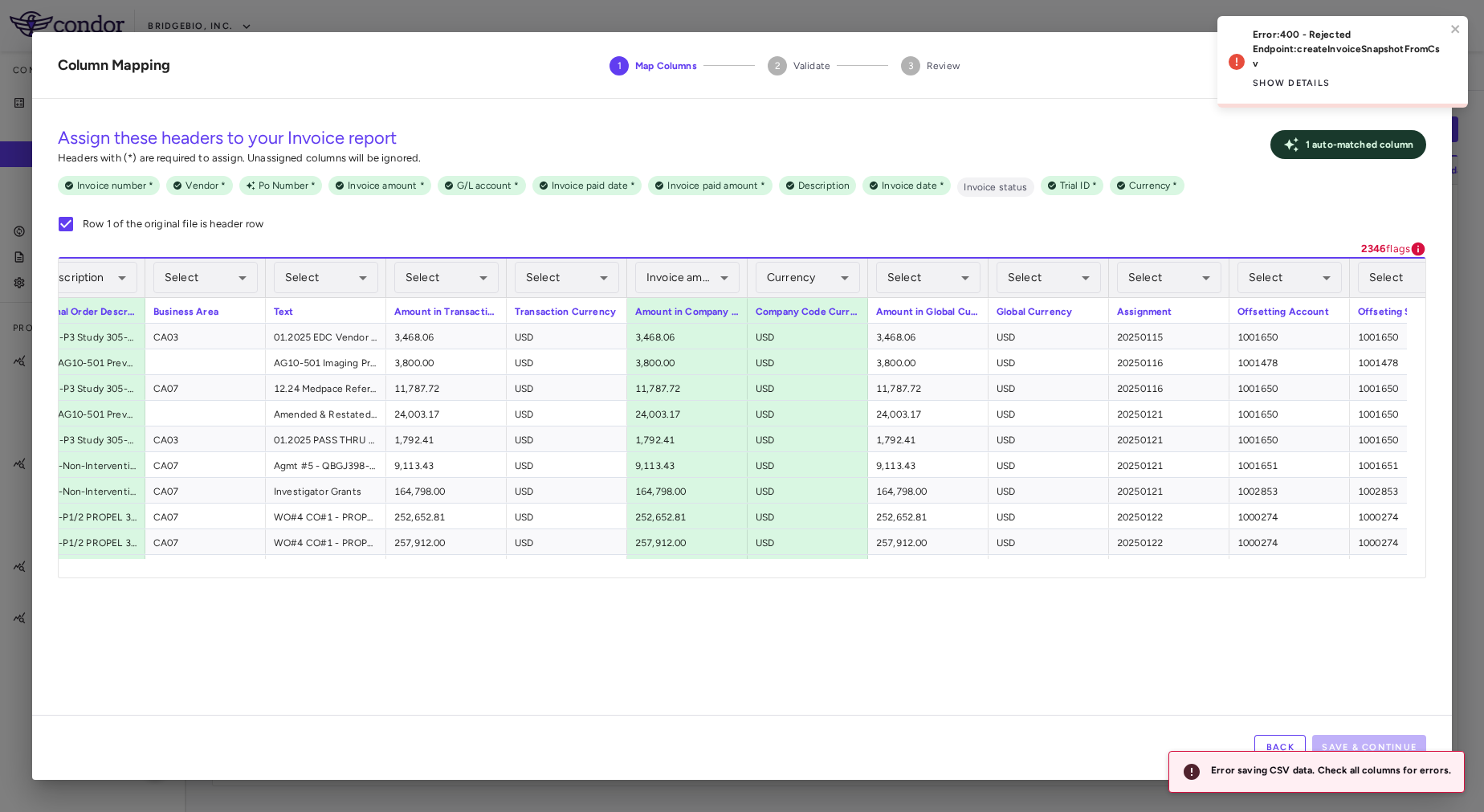
click at [1235, 54] on icon at bounding box center [1236, 62] width 16 height 16
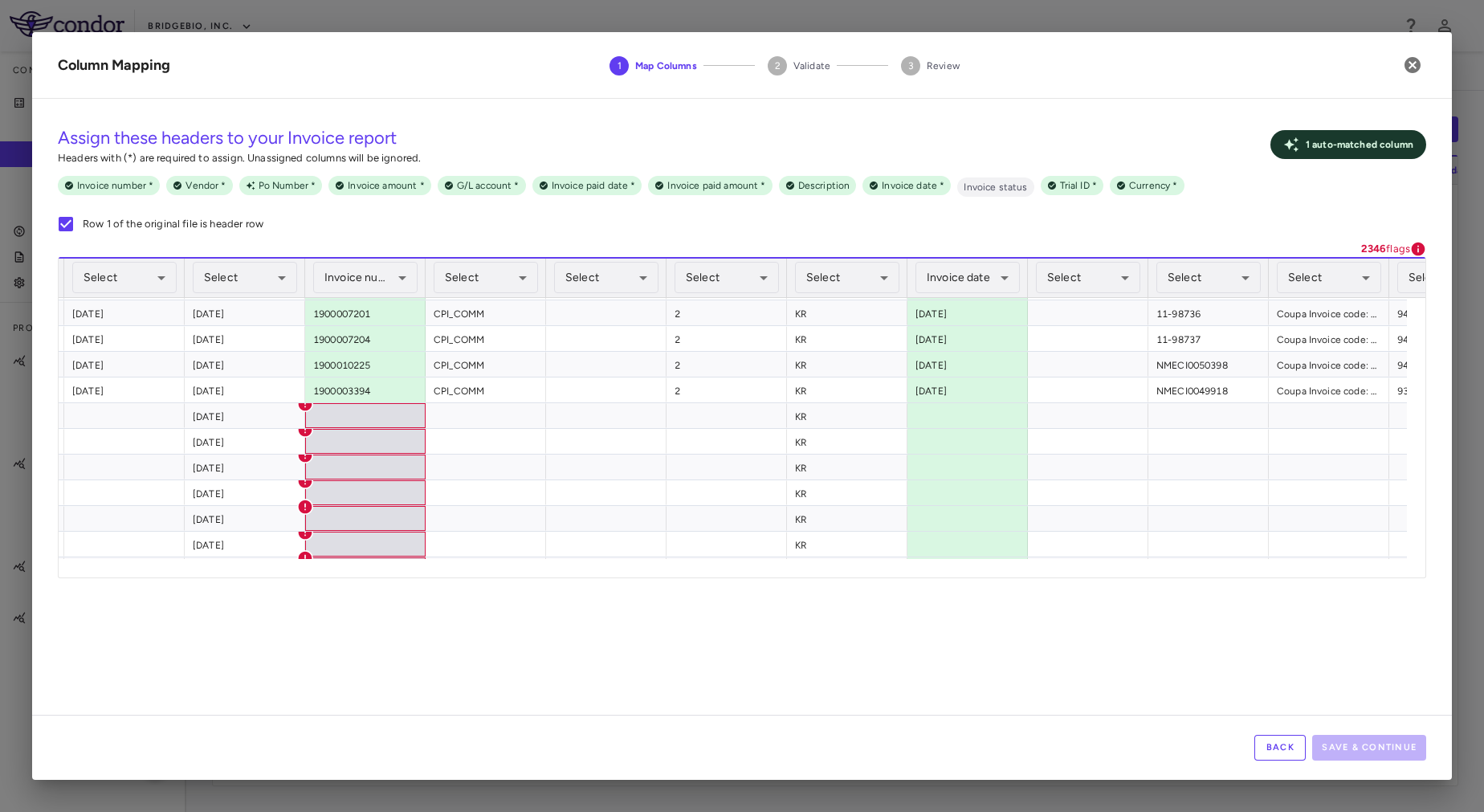
scroll to position [0, 383]
